Goal: Find contact information: Find contact information

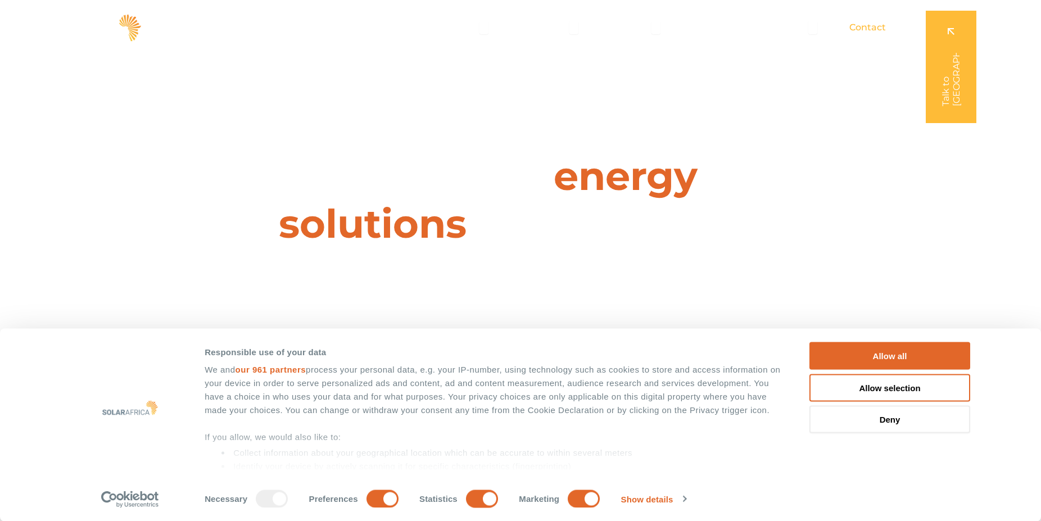
click at [862, 27] on span "Contact" at bounding box center [867, 27] width 37 height 13
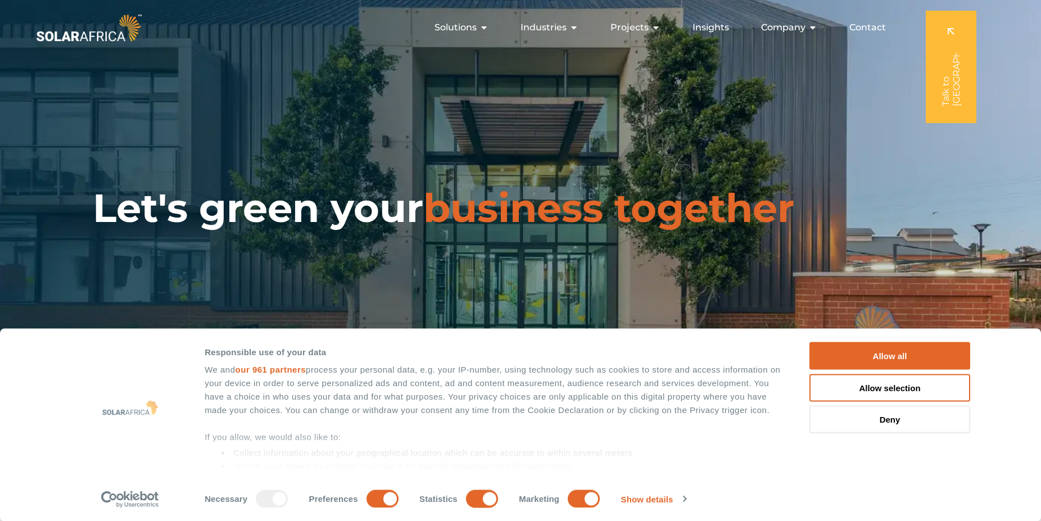
click at [848, 29] on div "Contact" at bounding box center [867, 27] width 54 height 22
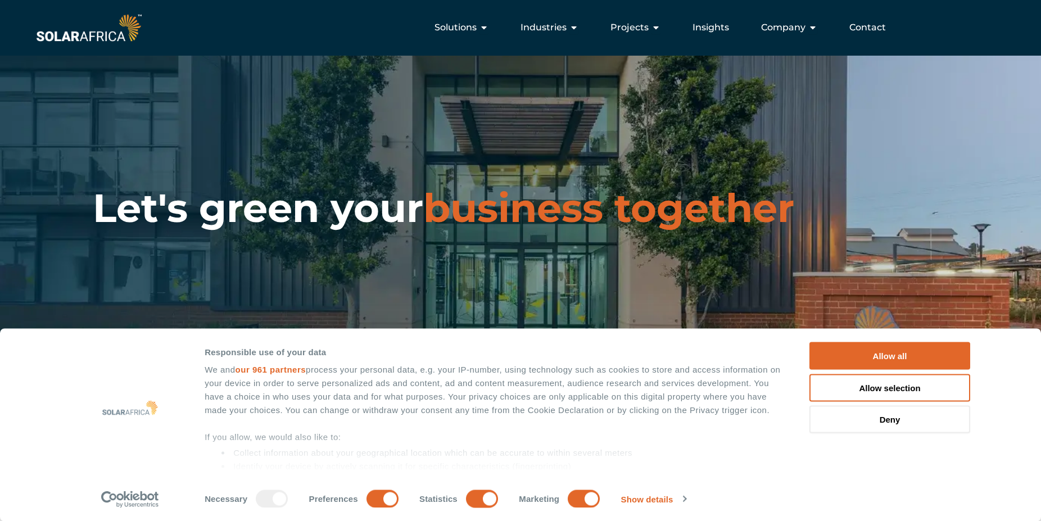
click at [875, 26] on span "Contact" at bounding box center [867, 27] width 37 height 13
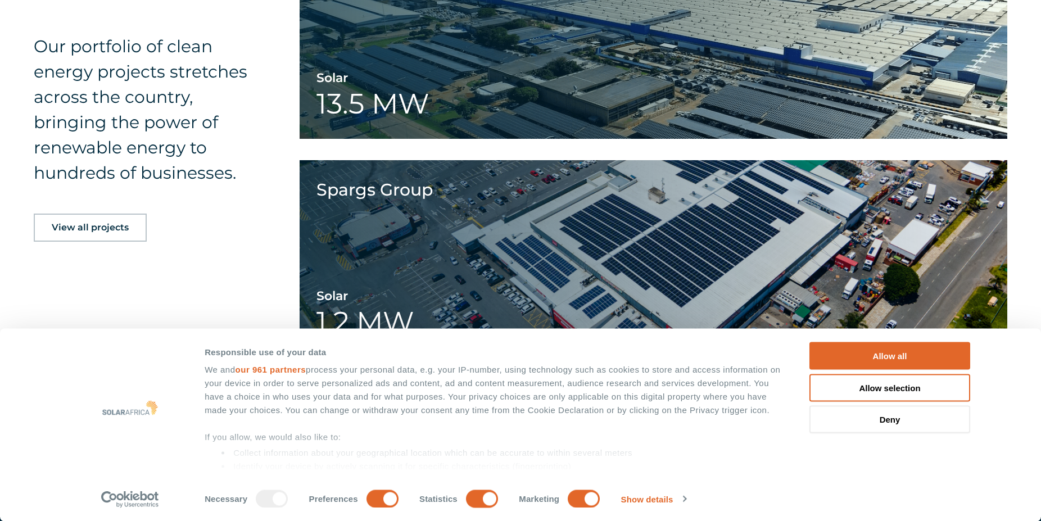
scroll to position [1605, 0]
click at [885, 349] on button "Allow all" at bounding box center [889, 356] width 161 height 28
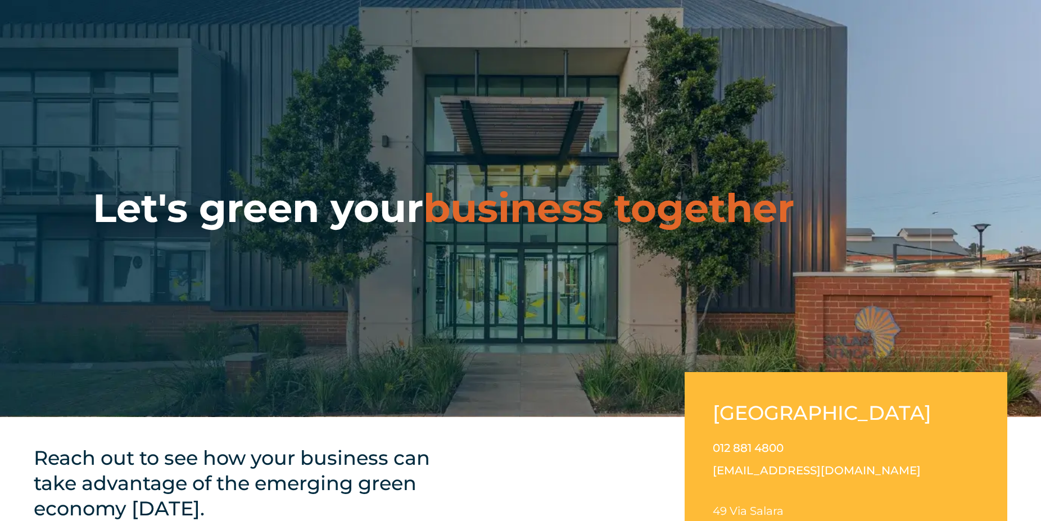
scroll to position [115, 0]
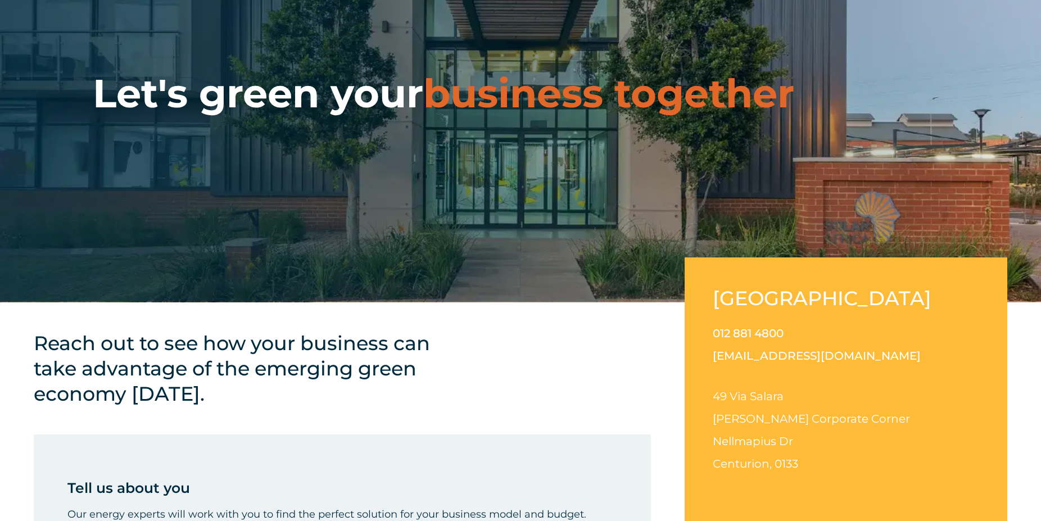
click at [770, 333] on link "012 881 4800" at bounding box center [747, 332] width 71 height 13
drag, startPoint x: 776, startPoint y: 334, endPoint x: 712, endPoint y: 337, distance: 64.7
click at [712, 337] on div "South Africa 012 881 4800 info@solarafrica.com 49 Via Salara Irene Corporate Co…" at bounding box center [845, 389] width 323 height 264
drag, startPoint x: 837, startPoint y: 361, endPoint x: 715, endPoint y: 361, distance: 121.4
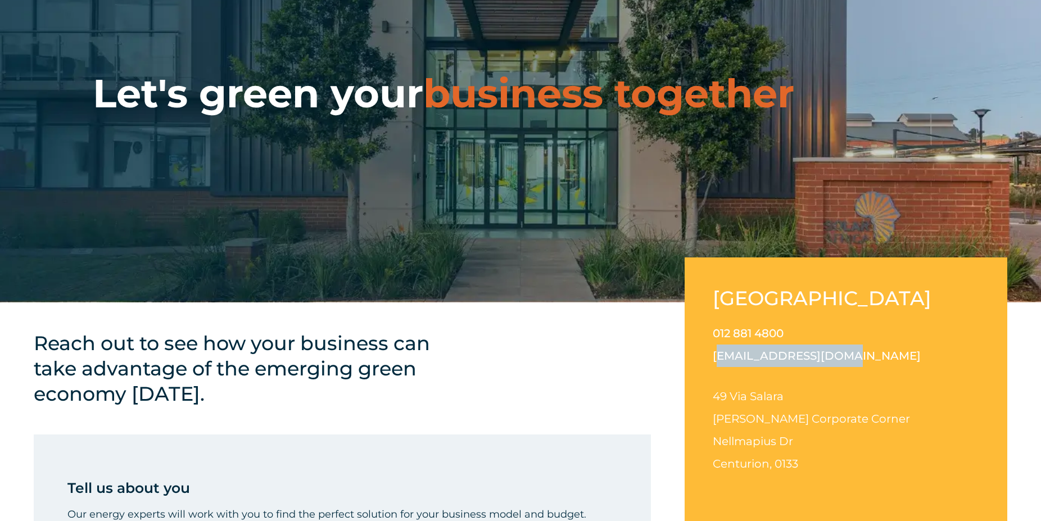
click at [715, 361] on p "012 881 4800 info@solarafrica.com" at bounding box center [845, 344] width 266 height 45
click at [854, 354] on p "012 881 4800 info@solarafrica.com" at bounding box center [845, 344] width 266 height 45
drag, startPoint x: 783, startPoint y: 355, endPoint x: 704, endPoint y: 357, distance: 79.2
click at [703, 357] on div "South Africa 012 881 4800 info@solarafrica.com 49 Via Salara Irene Corporate Co…" at bounding box center [845, 389] width 323 height 264
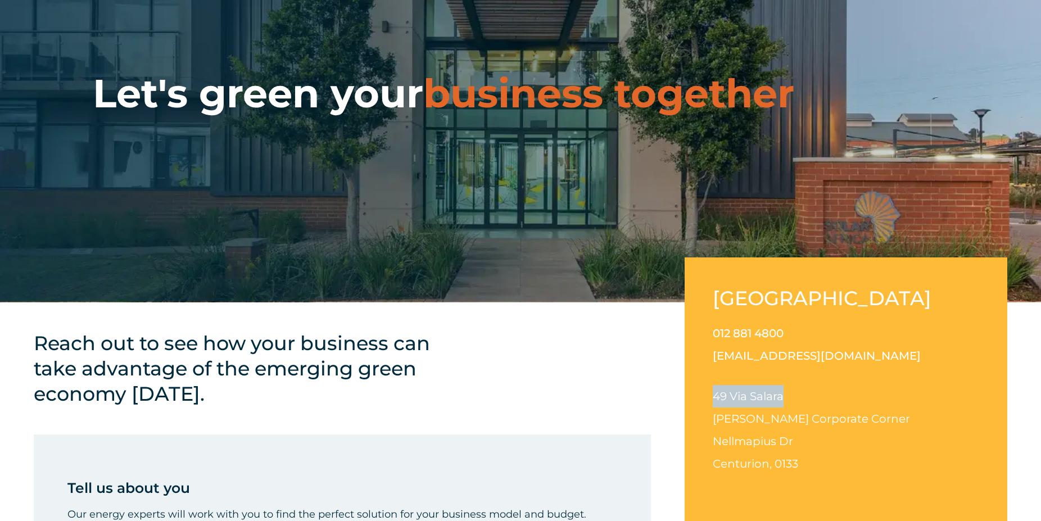
drag, startPoint x: 796, startPoint y: 396, endPoint x: 710, endPoint y: 398, distance: 85.4
click at [710, 398] on div "South Africa 012 881 4800 info@solarafrica.com 49 Via Salara Irene Corporate Co…" at bounding box center [845, 389] width 323 height 264
copy span "49 Via Salara"
drag, startPoint x: 846, startPoint y: 417, endPoint x: 708, endPoint y: 424, distance: 137.8
click at [707, 425] on div "South Africa 012 881 4800 info@solarafrica.com 49 Via Salara Irene Corporate Co…" at bounding box center [845, 389] width 323 height 264
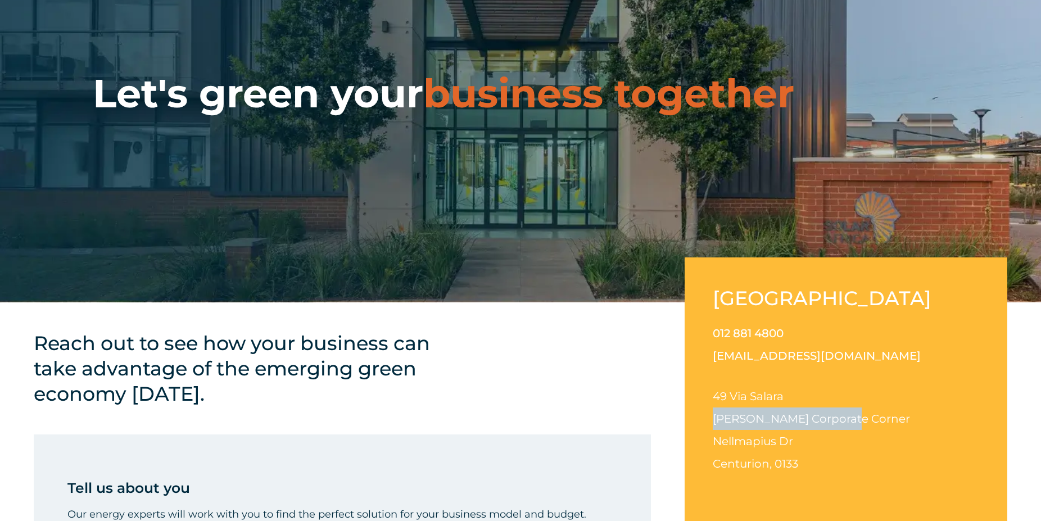
copy span "Irene Corporate Corner"
drag, startPoint x: 801, startPoint y: 442, endPoint x: 725, endPoint y: 440, distance: 75.3
click at [700, 443] on div "South Africa 012 881 4800 info@solarafrica.com 49 Via Salara Irene Corporate Co…" at bounding box center [845, 389] width 323 height 264
copy span "Nellmapius Dr"
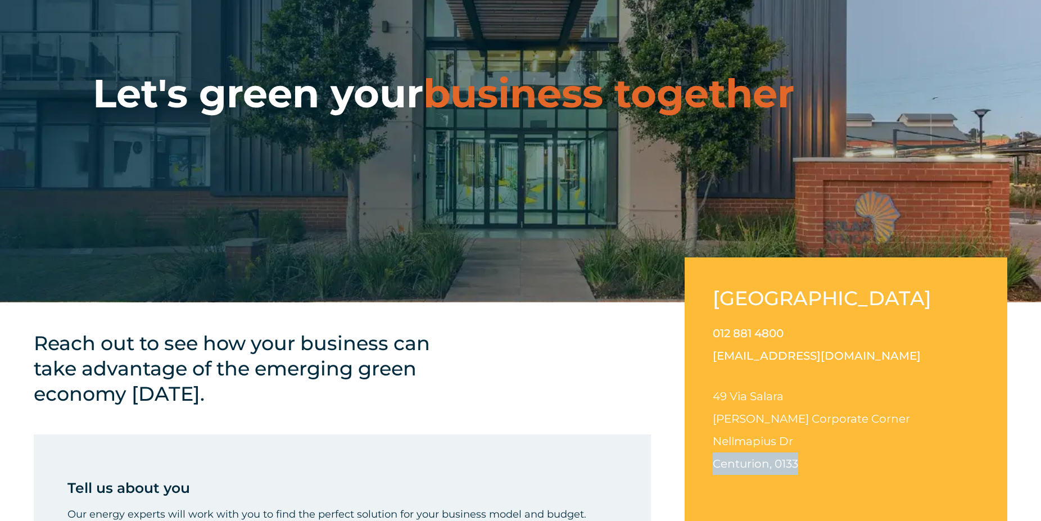
drag, startPoint x: 805, startPoint y: 460, endPoint x: 702, endPoint y: 470, distance: 102.7
click at [702, 470] on div "South Africa 012 881 4800 info@solarafrica.com 49 Via Salara Irene Corporate Co…" at bounding box center [845, 389] width 323 height 264
copy span "Centurion, 0133"
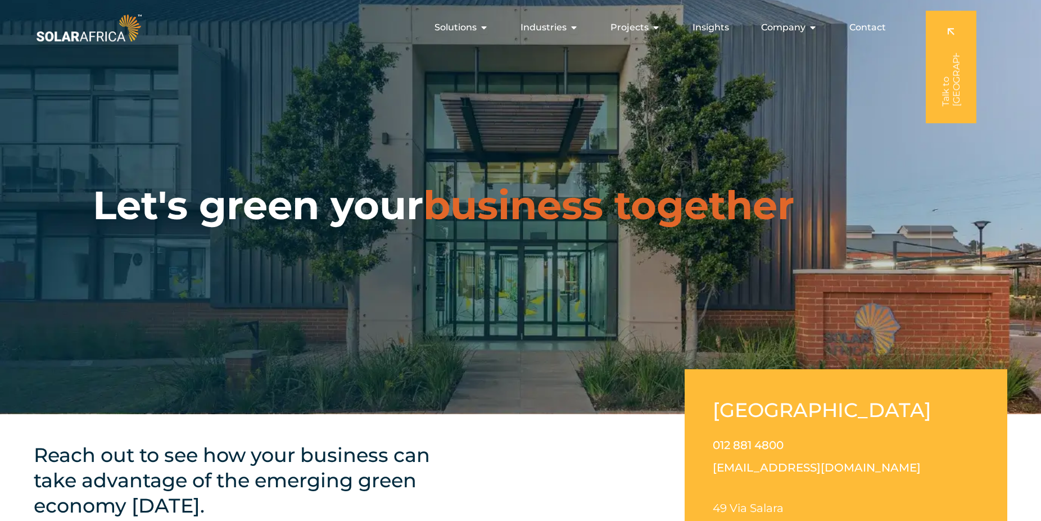
scroll to position [0, 0]
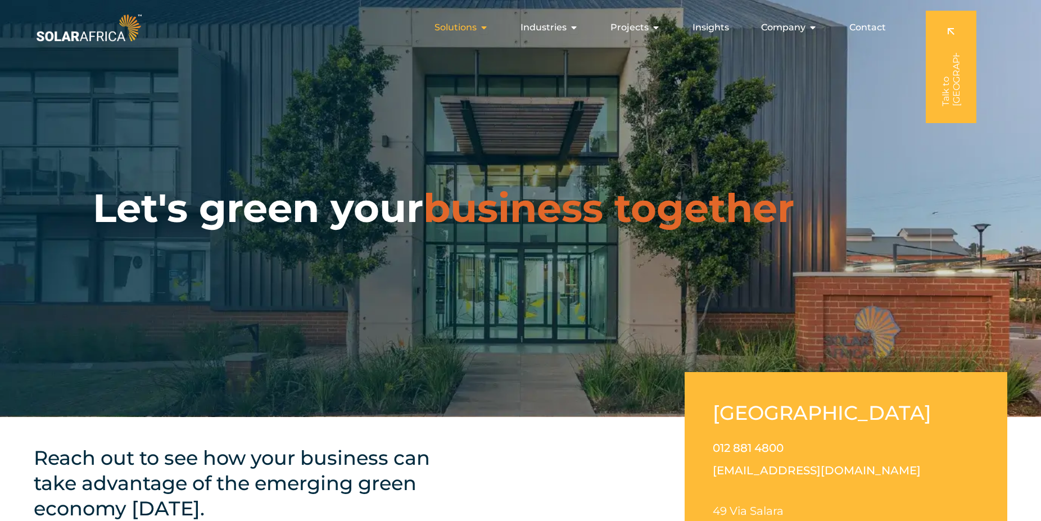
click at [441, 23] on span "Solutions" at bounding box center [455, 27] width 42 height 13
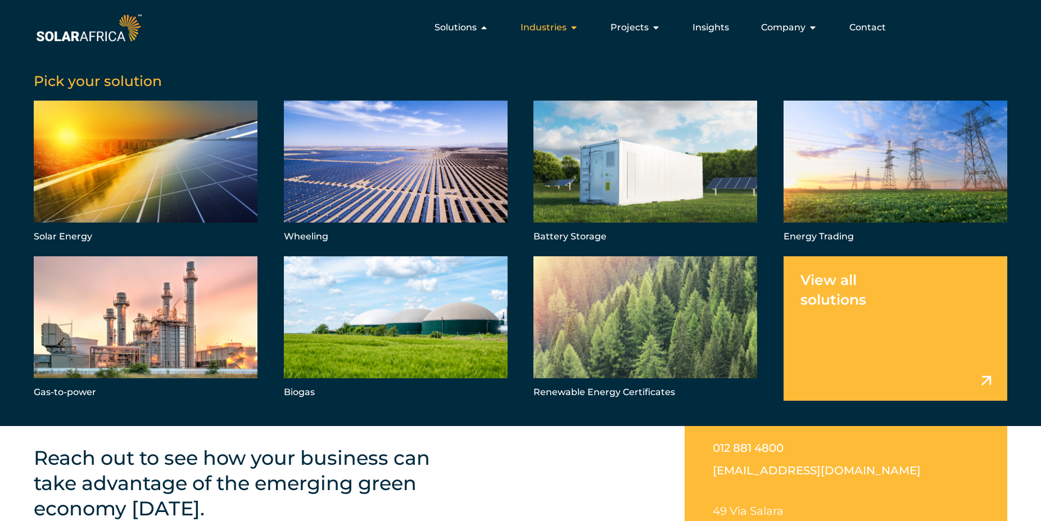
click at [546, 30] on span "Industries" at bounding box center [543, 27] width 46 height 13
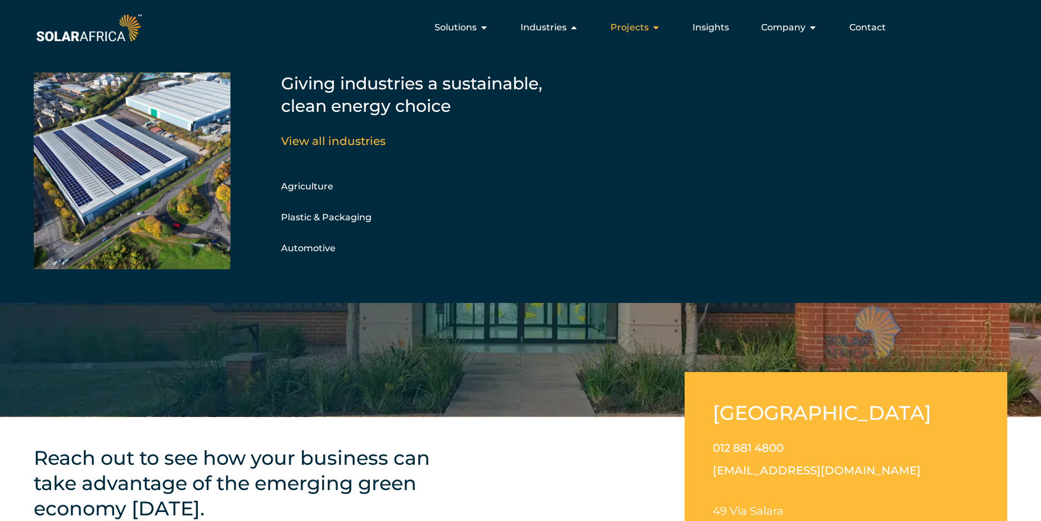
click at [643, 25] on span "Projects" at bounding box center [629, 27] width 38 height 13
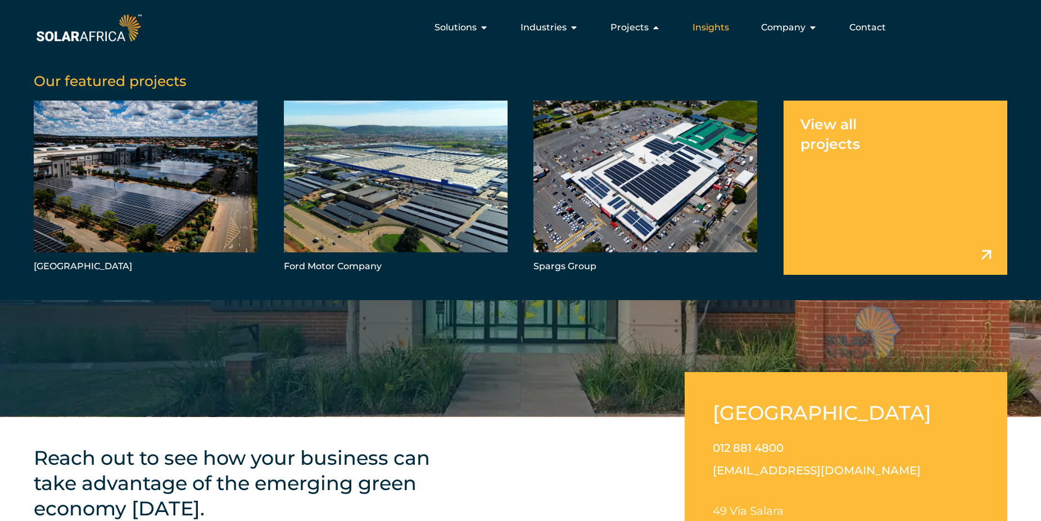
click at [710, 25] on span "Insights" at bounding box center [710, 27] width 37 height 13
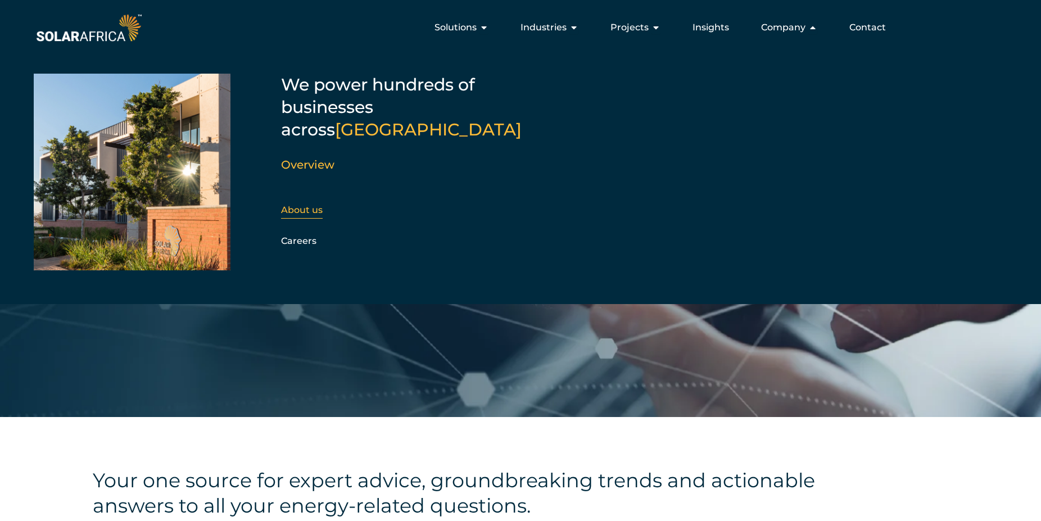
click at [296, 205] on link "About us" at bounding box center [302, 210] width 42 height 11
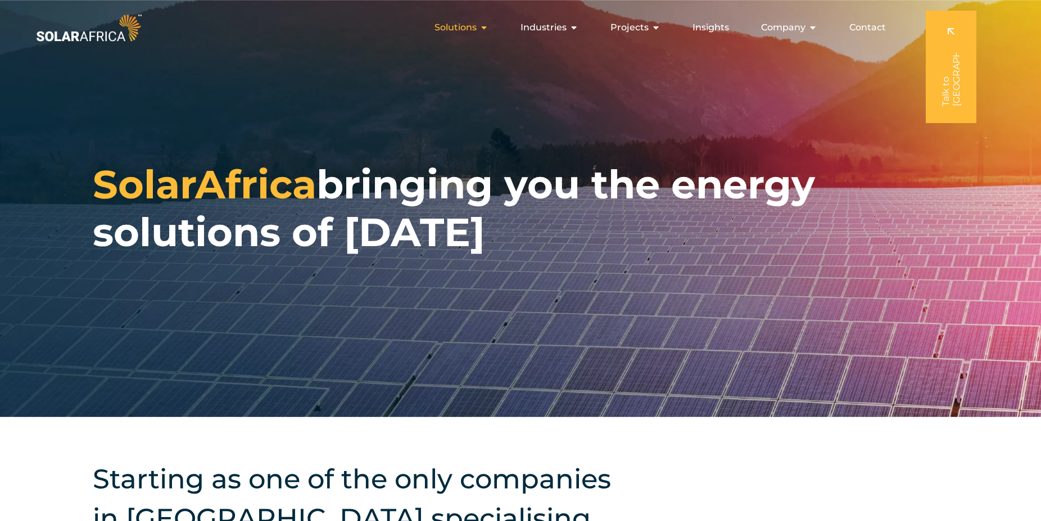
click at [451, 24] on span "Solutions" at bounding box center [455, 27] width 42 height 13
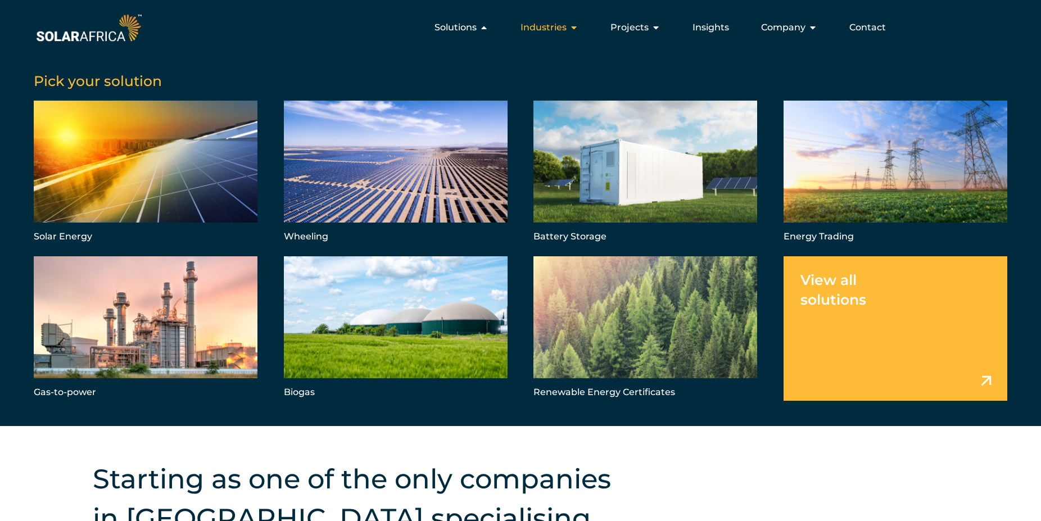
click at [541, 25] on span "Industries" at bounding box center [543, 27] width 46 height 13
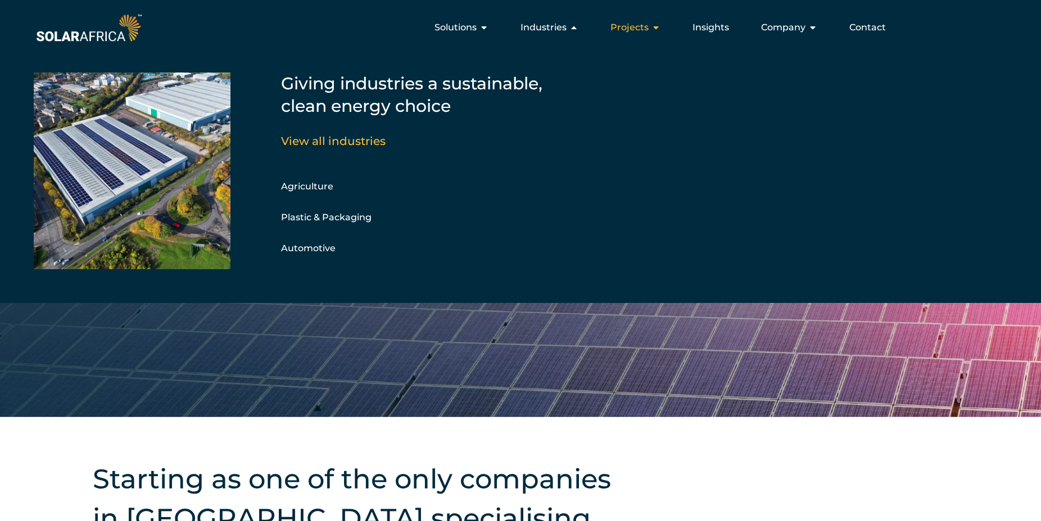
click at [619, 33] on span "Projects" at bounding box center [629, 27] width 38 height 13
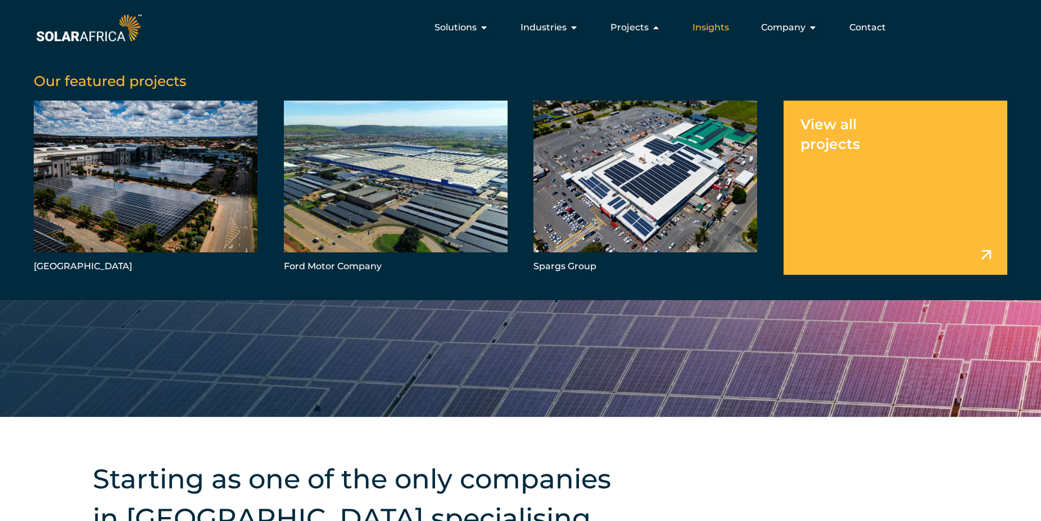
click at [702, 28] on span "Insights" at bounding box center [710, 27] width 37 height 13
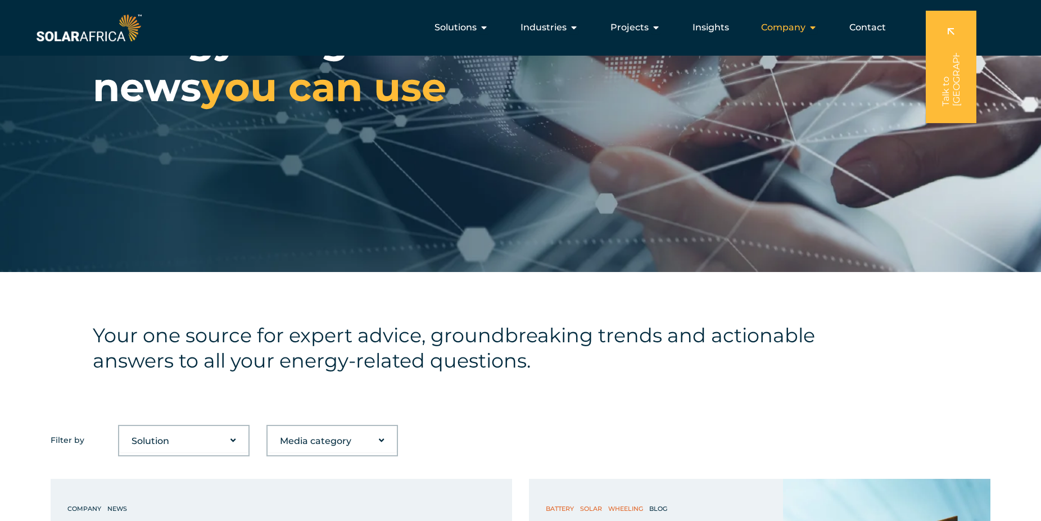
scroll to position [115, 0]
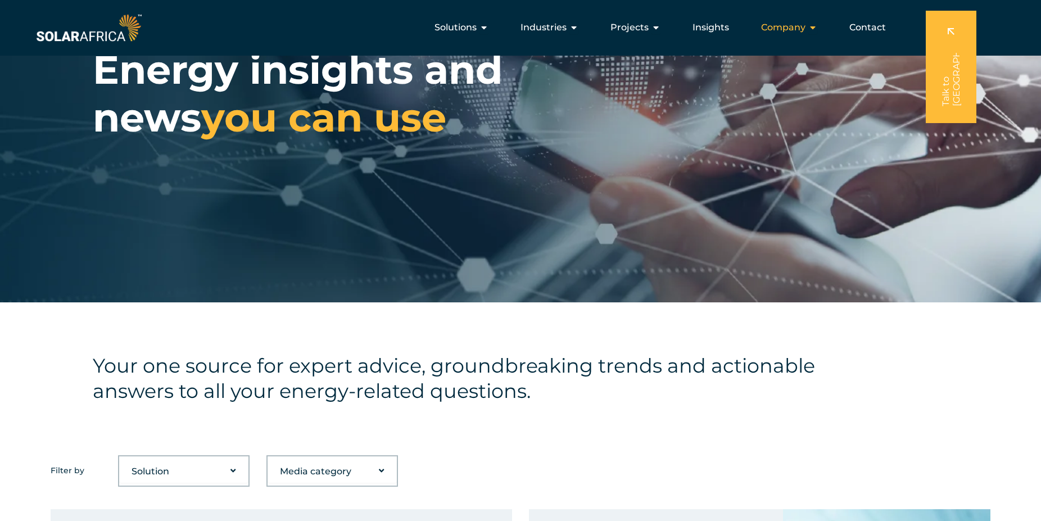
click at [795, 24] on span "Company" at bounding box center [783, 27] width 44 height 13
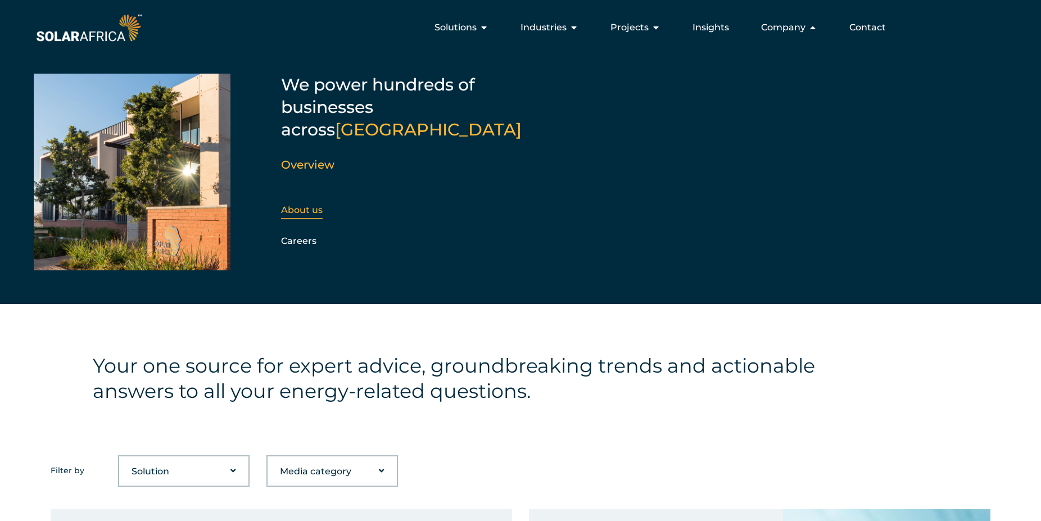
click at [294, 205] on link "About us" at bounding box center [302, 210] width 42 height 11
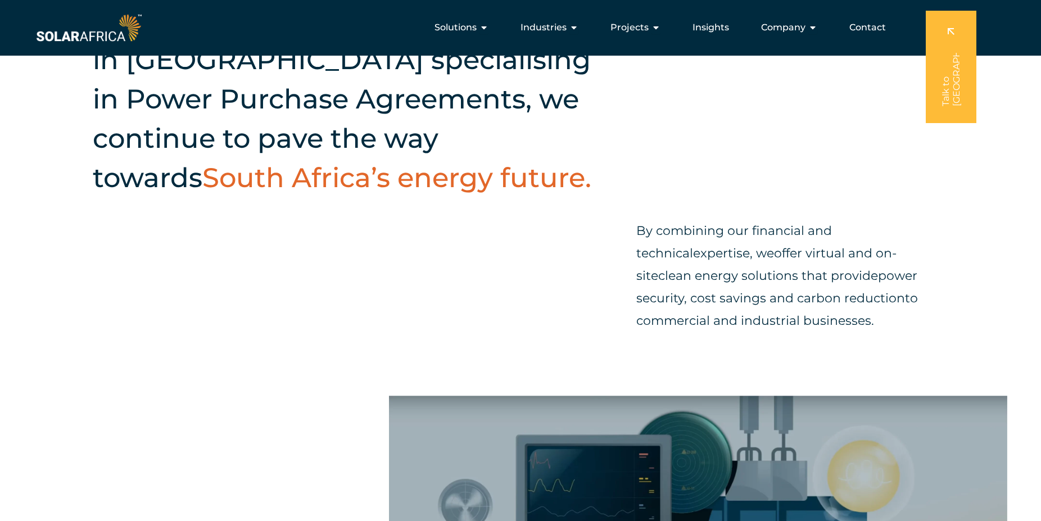
scroll to position [115, 0]
